Goal: Information Seeking & Learning: Learn about a topic

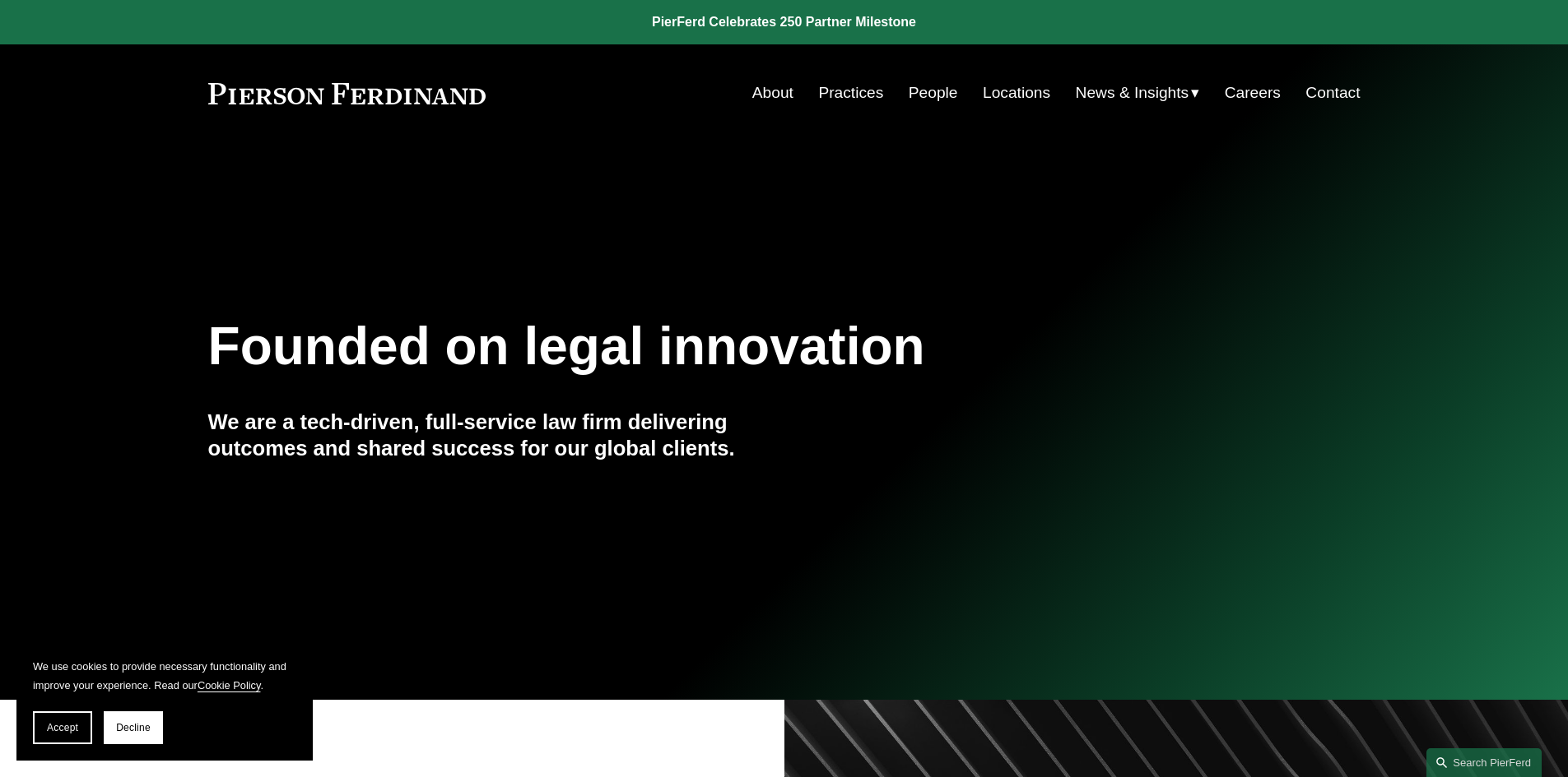
click at [940, 93] on link "People" at bounding box center [933, 93] width 49 height 32
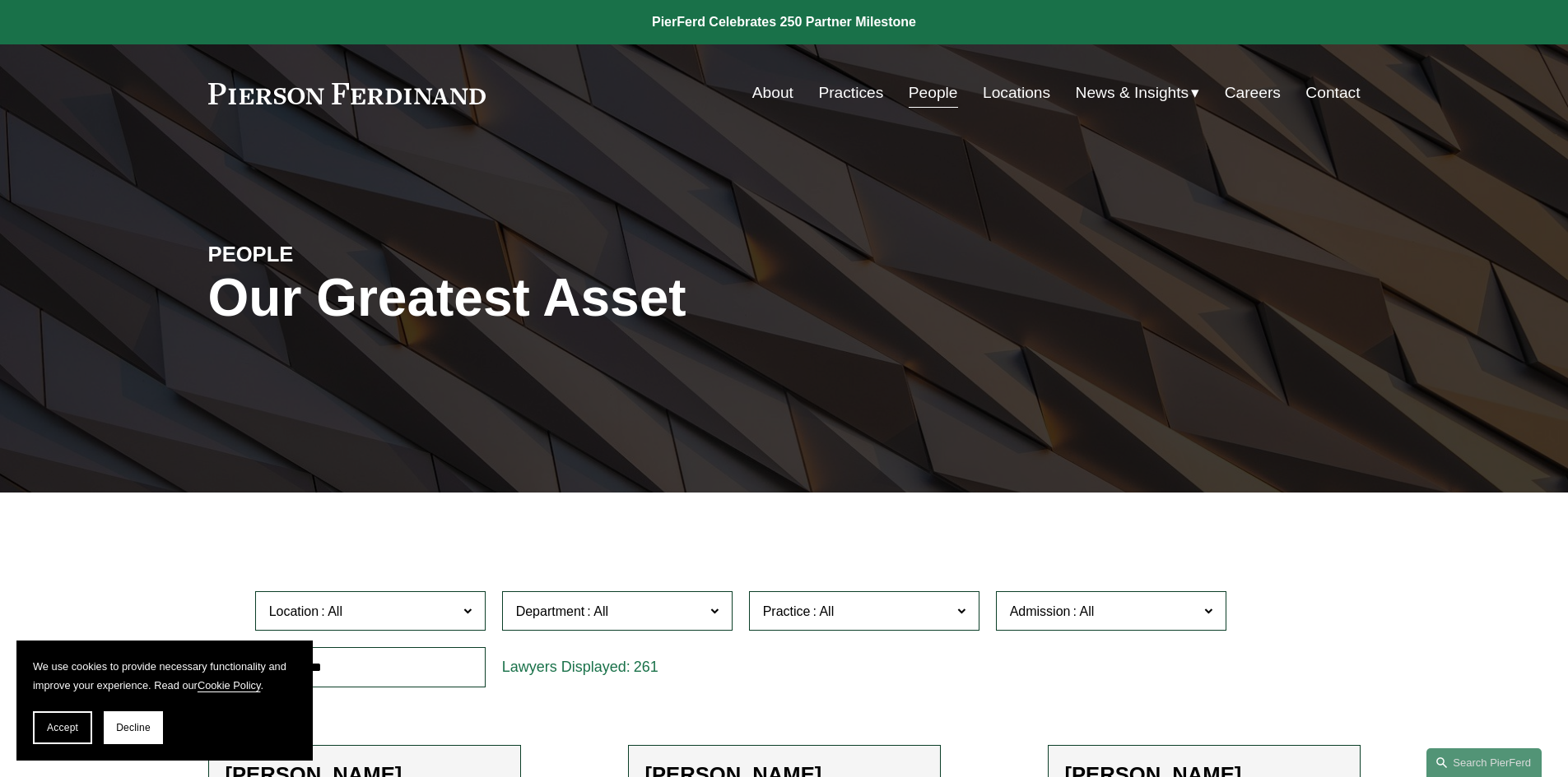
click at [857, 101] on link "Practices" at bounding box center [851, 93] width 65 height 32
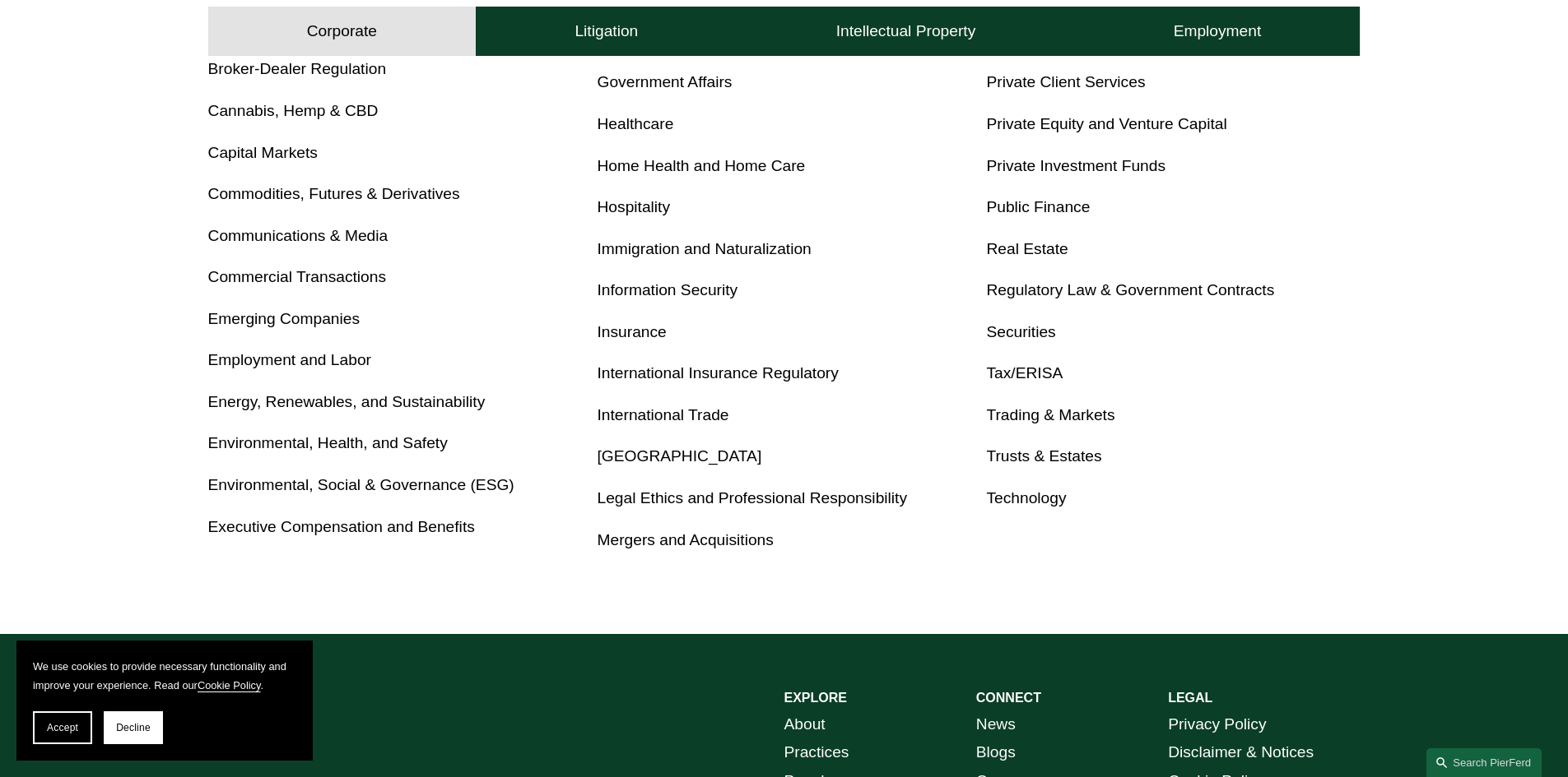
scroll to position [904, 0]
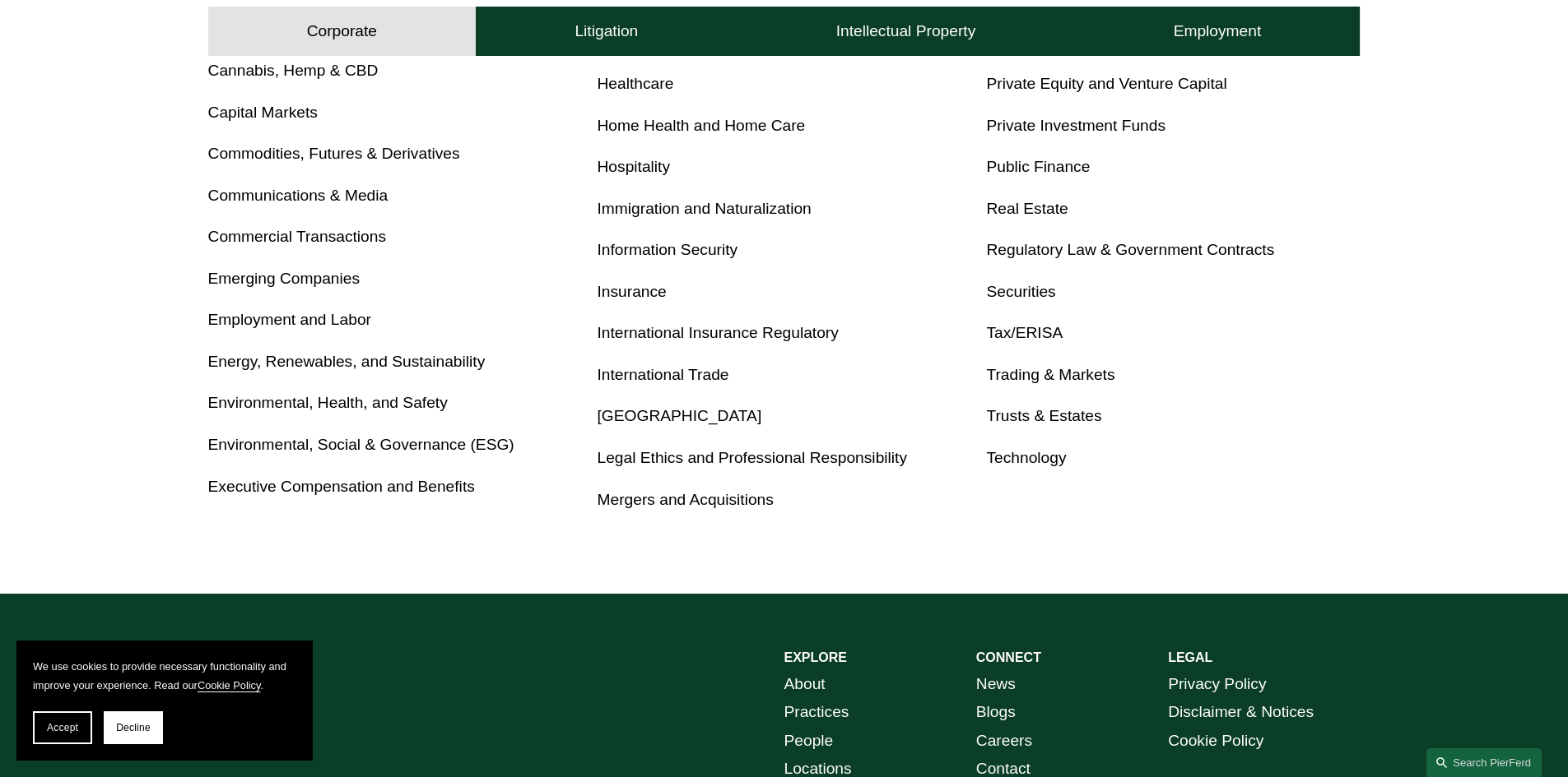
click at [273, 278] on link "Emerging Companies" at bounding box center [285, 278] width 153 height 18
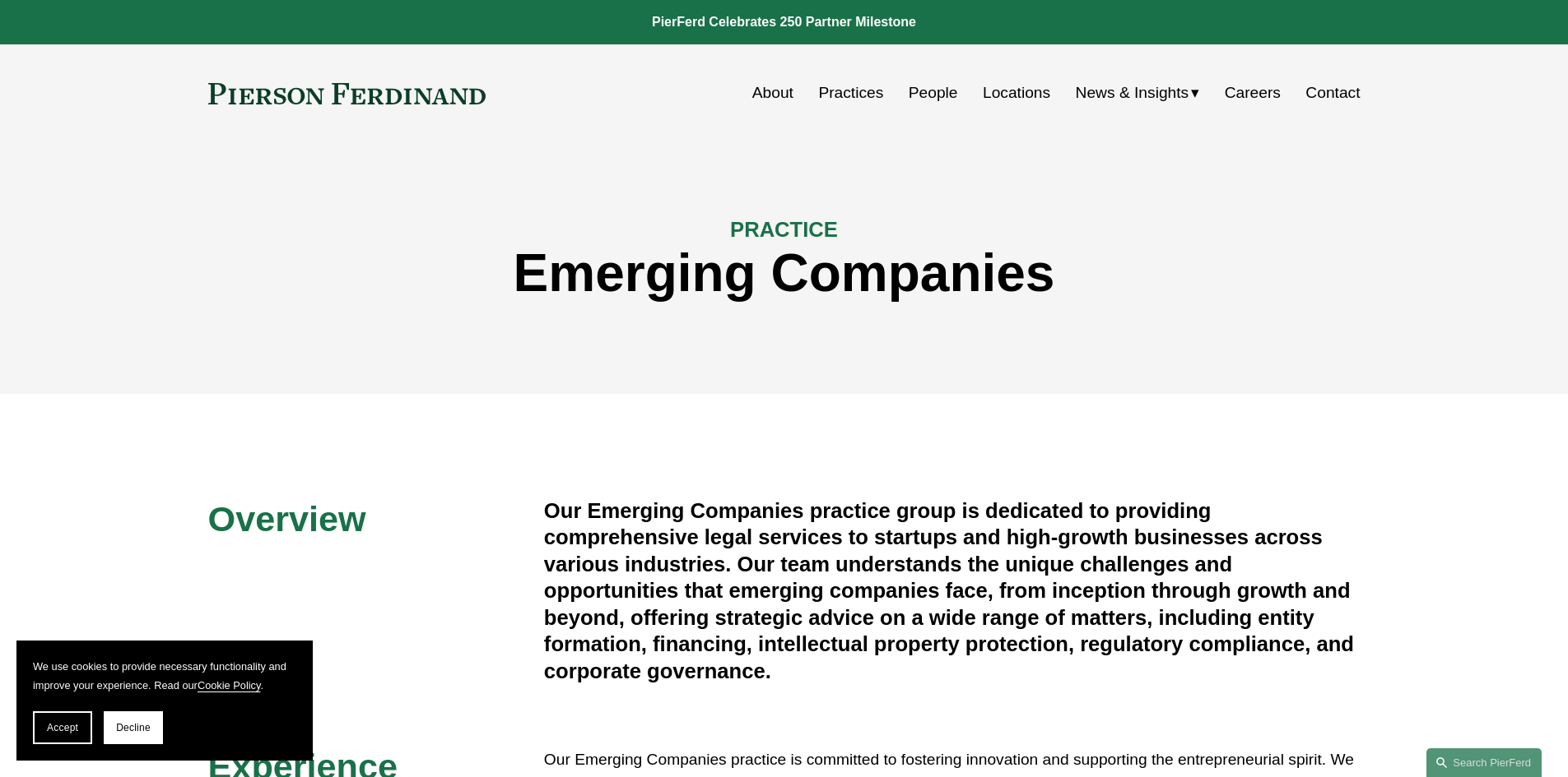
click at [934, 88] on link "People" at bounding box center [933, 93] width 49 height 32
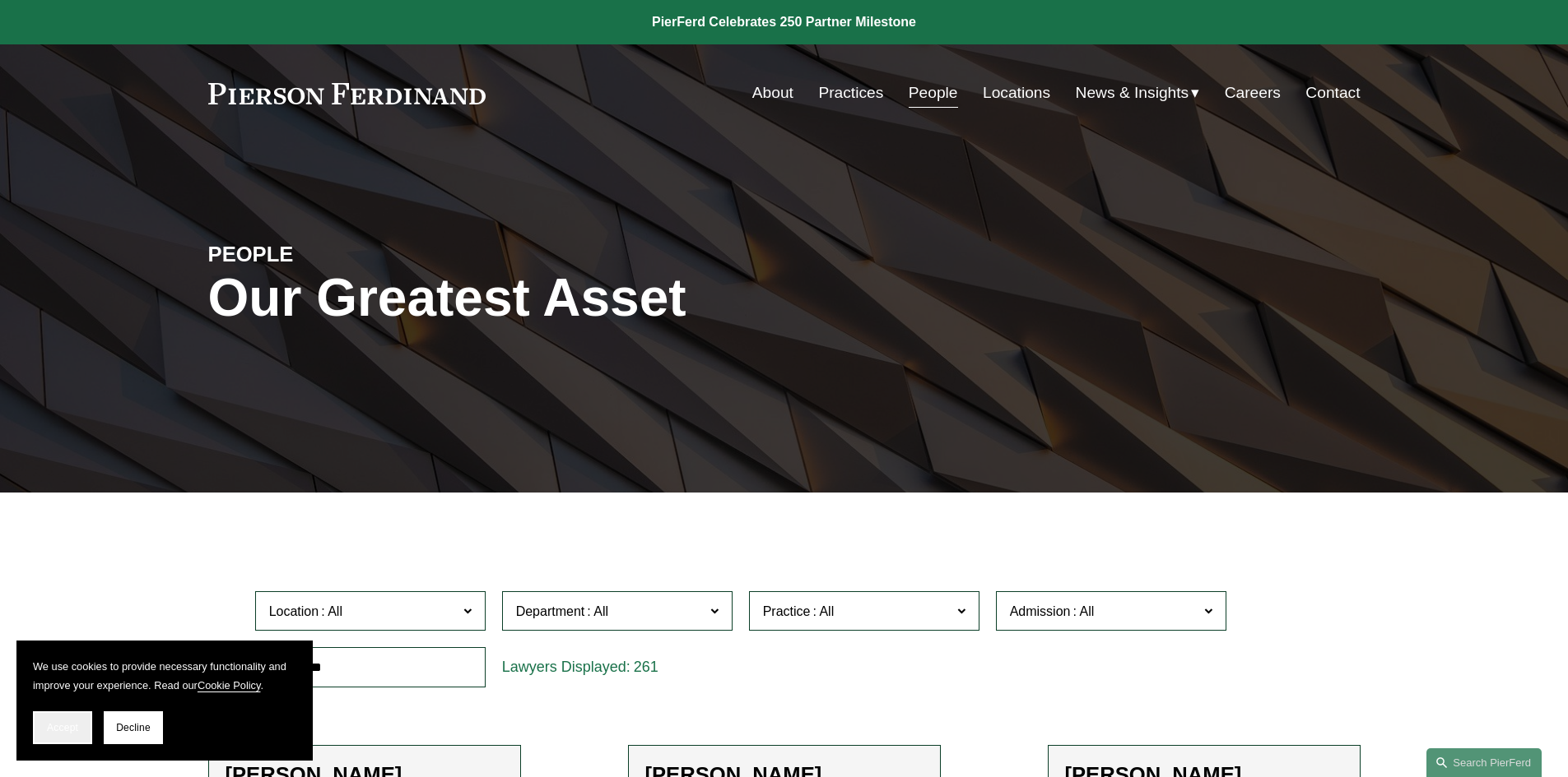
click at [48, 724] on span "Accept" at bounding box center [62, 728] width 32 height 11
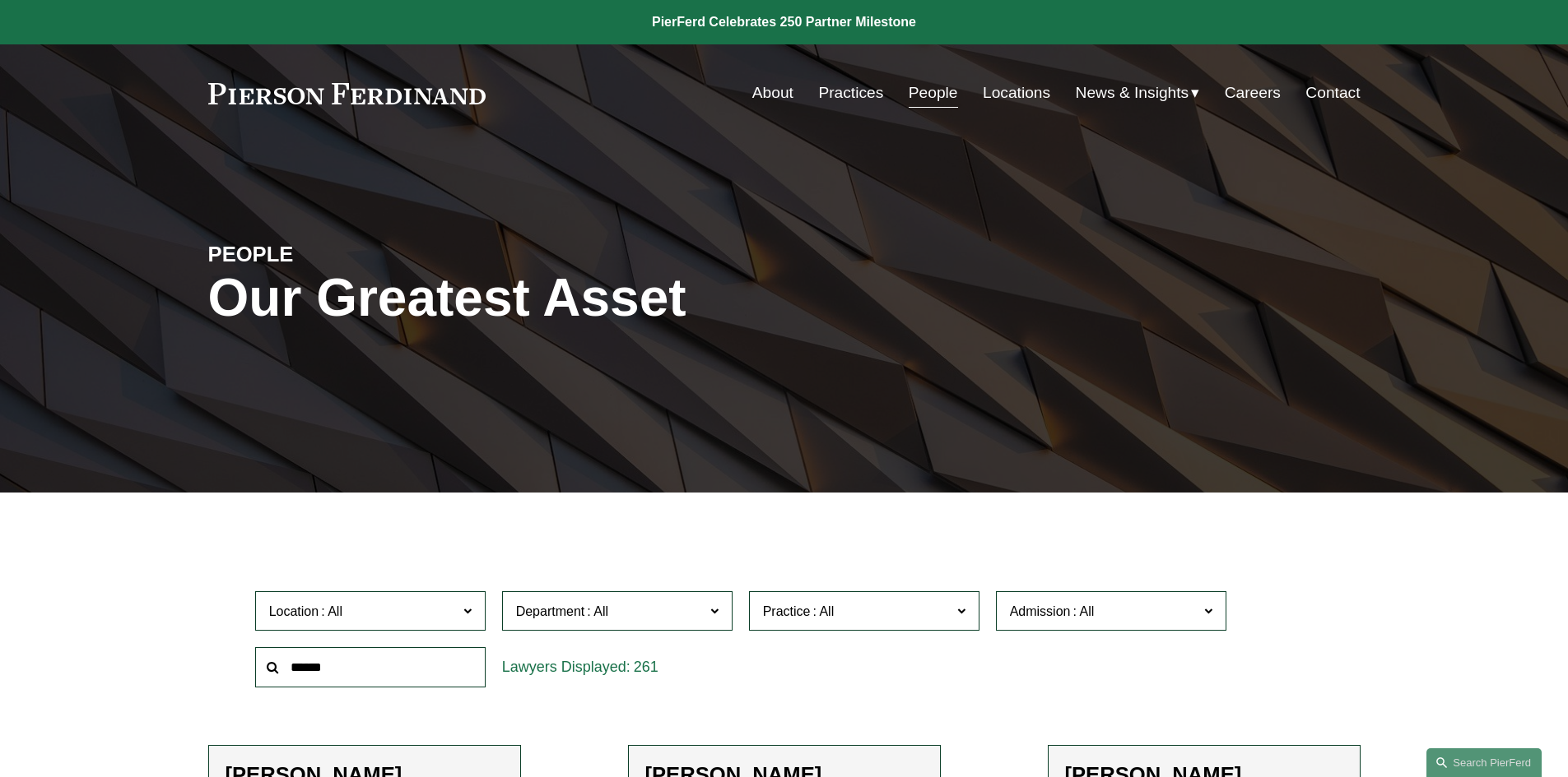
scroll to position [411, 0]
